Goal: Find specific page/section: Find specific page/section

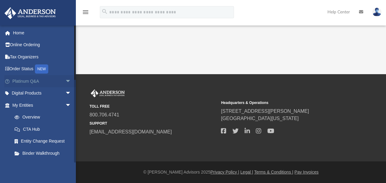
click at [69, 83] on span "arrow_drop_down" at bounding box center [71, 81] width 12 height 12
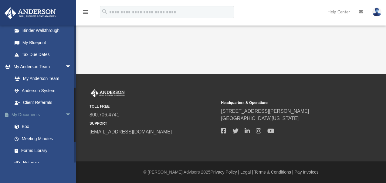
scroll to position [250, 0]
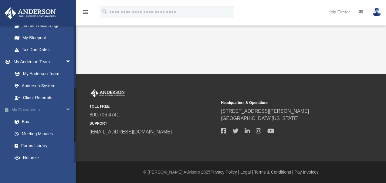
drag, startPoint x: 75, startPoint y: 96, endPoint x: 72, endPoint y: 115, distance: 19.1
click at [72, 115] on div "[EMAIL_ADDRESS][DOMAIN_NAME] Sign Out [EMAIL_ADDRESS][DOMAIN_NAME] Home Online …" at bounding box center [38, 93] width 76 height 137
click at [54, 140] on link "Meeting Minutes" at bounding box center [44, 133] width 72 height 12
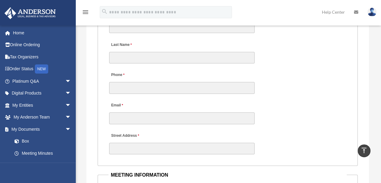
scroll to position [716, 0]
